Goal: Task Accomplishment & Management: Use online tool/utility

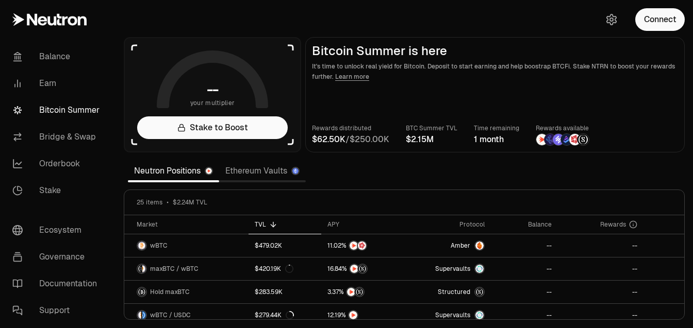
click at [47, 20] on icon at bounding box center [49, 19] width 74 height 12
click at [348, 76] on link "Learn more" at bounding box center [352, 77] width 34 height 8
